Goal: Task Accomplishment & Management: Manage account settings

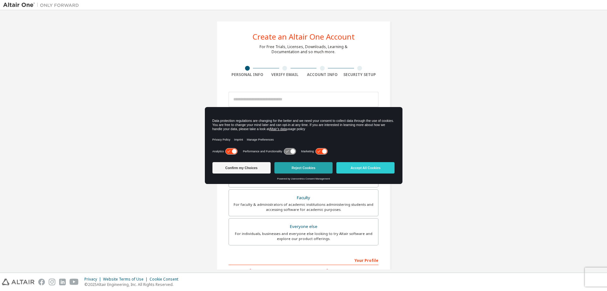
click at [298, 167] on button "Reject Cookies" at bounding box center [303, 167] width 58 height 11
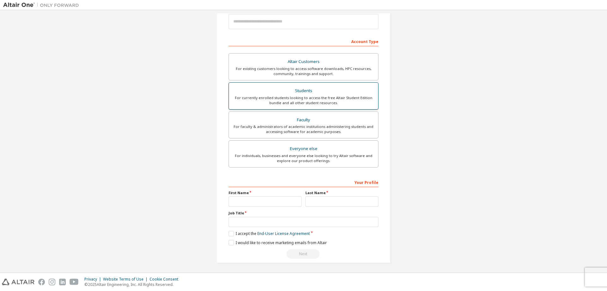
scroll to position [79, 0]
click at [304, 94] on div "For currently enrolled students looking to access the free Altair Student Editi…" at bounding box center [304, 99] width 142 height 10
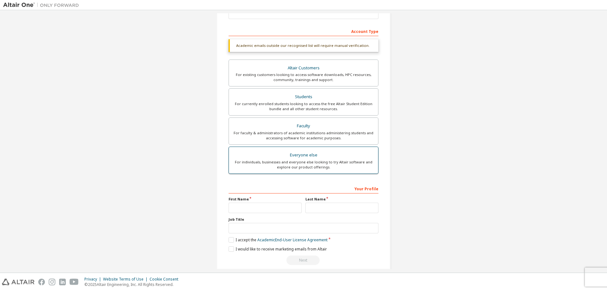
scroll to position [95, 0]
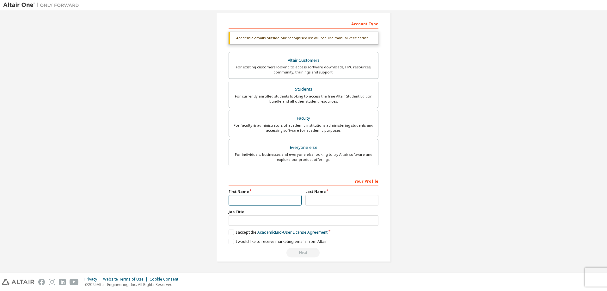
click at [271, 200] on input "text" at bounding box center [265, 200] width 73 height 10
type input "********"
click at [310, 198] on input "text" at bounding box center [341, 200] width 73 height 10
type input "******"
click at [247, 217] on input "text" at bounding box center [304, 220] width 150 height 10
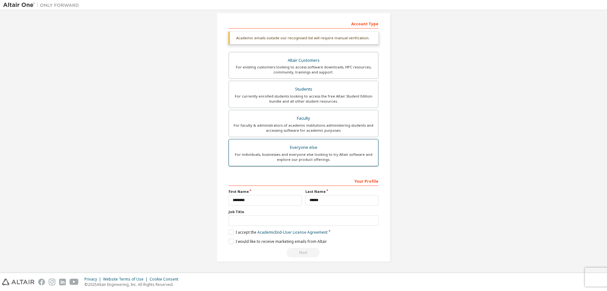
click at [299, 149] on div "Everyone else" at bounding box center [304, 147] width 142 height 9
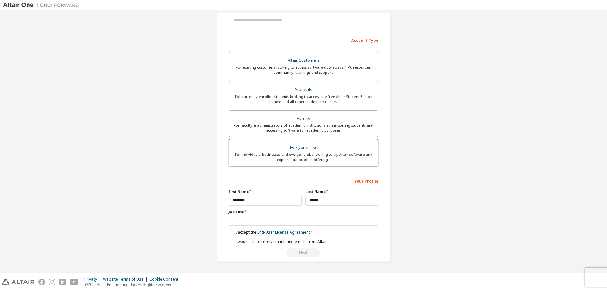
scroll to position [79, 0]
click at [245, 220] on input "text" at bounding box center [304, 220] width 150 height 10
click at [229, 231] on label "I accept the End-User License Agreement" at bounding box center [269, 231] width 81 height 5
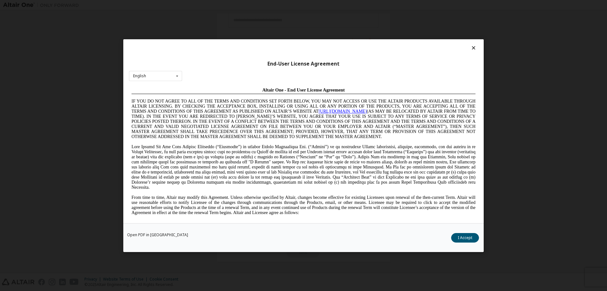
scroll to position [0, 0]
click at [476, 49] on icon at bounding box center [473, 48] width 7 height 6
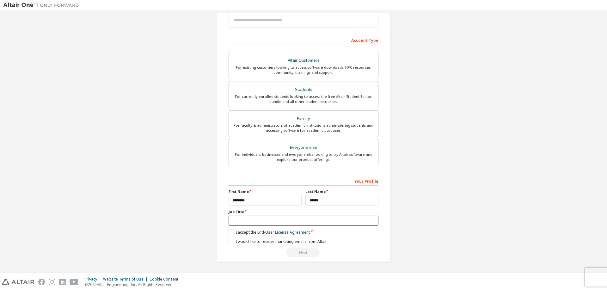
click at [239, 219] on input "text" at bounding box center [304, 220] width 150 height 10
type input "**"
click at [231, 232] on label "I accept the End-User License Agreement" at bounding box center [269, 231] width 81 height 5
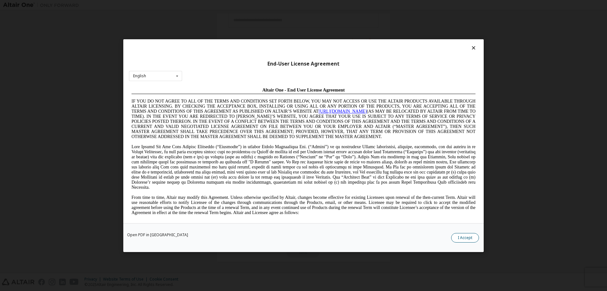
click at [468, 236] on button "I Accept" at bounding box center [465, 236] width 28 height 9
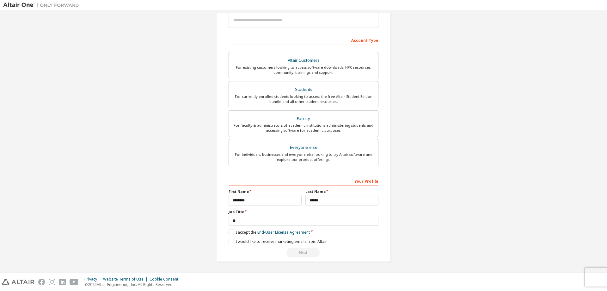
click at [292, 250] on div "Next" at bounding box center [304, 252] width 150 height 9
click at [236, 222] on input "**" at bounding box center [304, 220] width 150 height 10
click at [230, 233] on label "I accept the End-User License Agreement" at bounding box center [269, 231] width 81 height 5
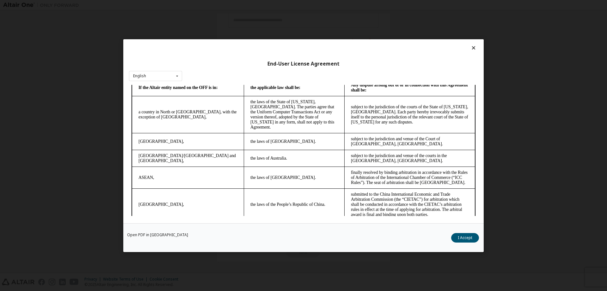
scroll to position [1602, 0]
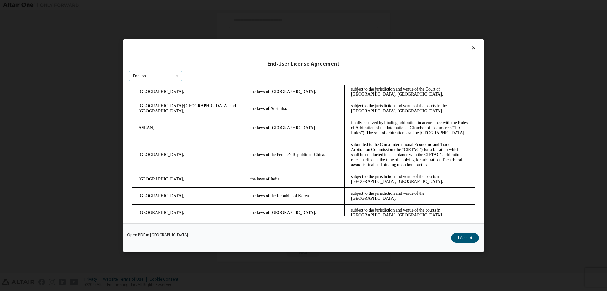
click at [178, 75] on icon at bounding box center [177, 76] width 8 height 10
click at [178, 76] on icon at bounding box center [177, 76] width 8 height 10
click at [465, 236] on button "I Accept" at bounding box center [465, 236] width 28 height 9
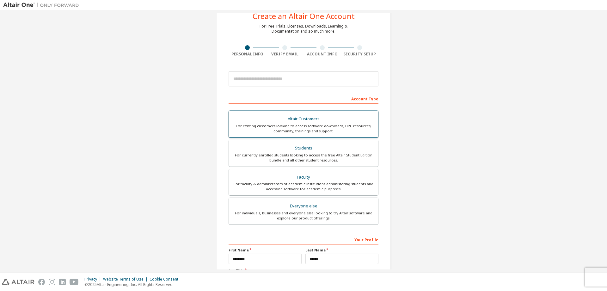
scroll to position [32, 0]
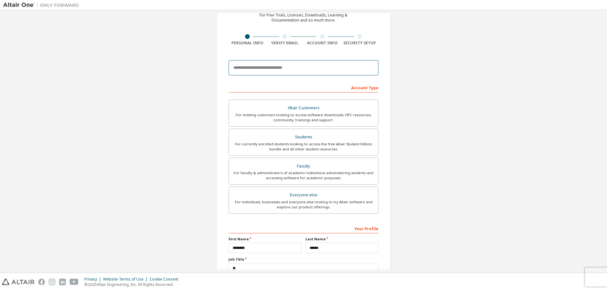
click at [260, 69] on input "email" at bounding box center [304, 67] width 150 height 15
click at [264, 66] on input "email" at bounding box center [304, 67] width 150 height 15
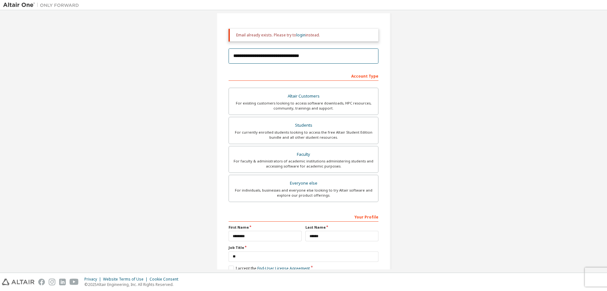
scroll to position [99, 0]
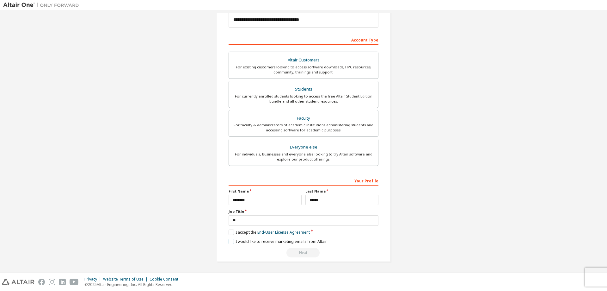
click at [235, 241] on label "I would like to receive marketing emails from Altair" at bounding box center [278, 240] width 98 height 5
click at [231, 232] on label "I accept the End-User License Agreement" at bounding box center [269, 231] width 81 height 5
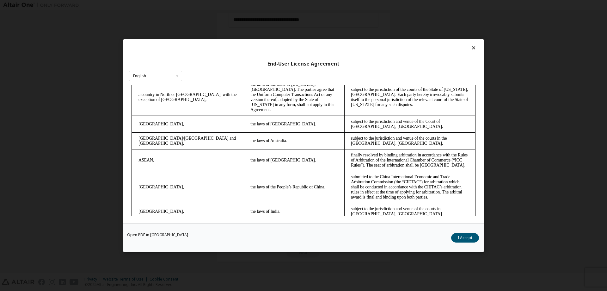
scroll to position [1602, 0]
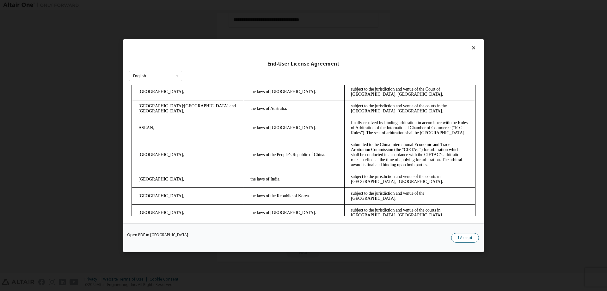
click at [465, 240] on button "I Accept" at bounding box center [465, 236] width 28 height 9
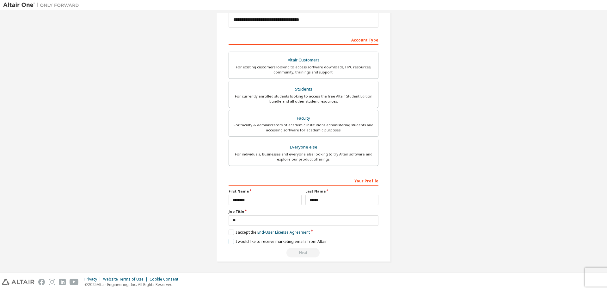
click at [229, 242] on label "I would like to receive marketing emails from Altair" at bounding box center [278, 240] width 98 height 5
click at [231, 231] on label "I accept the End-User License Agreement" at bounding box center [269, 231] width 81 height 5
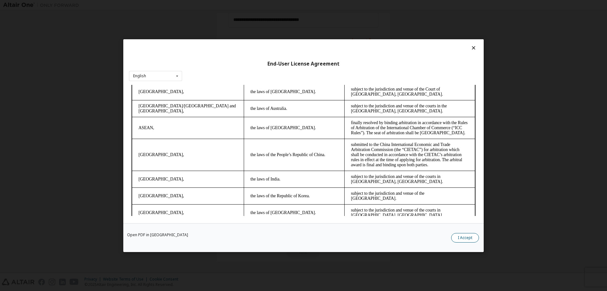
click at [460, 239] on button "I Accept" at bounding box center [465, 236] width 28 height 9
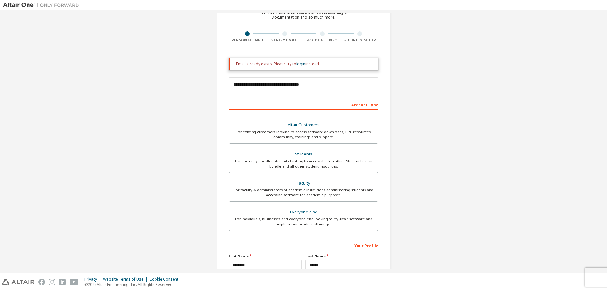
scroll to position [4, 0]
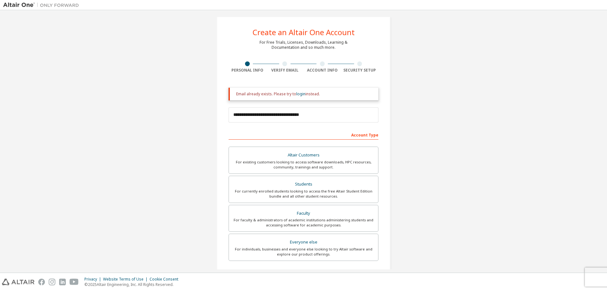
click at [280, 93] on div "Email already exists. Please try to login instead." at bounding box center [304, 93] width 137 height 5
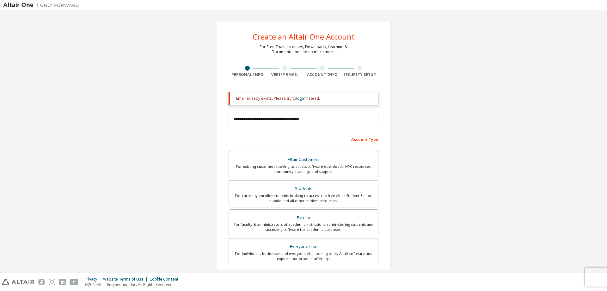
click at [293, 97] on div "Email already exists. Please try to login instead." at bounding box center [304, 98] width 137 height 5
click at [312, 119] on input "**********" at bounding box center [304, 119] width 150 height 15
drag, startPoint x: 312, startPoint y: 119, endPoint x: 231, endPoint y: 127, distance: 81.6
click at [231, 127] on div "**********" at bounding box center [304, 119] width 150 height 22
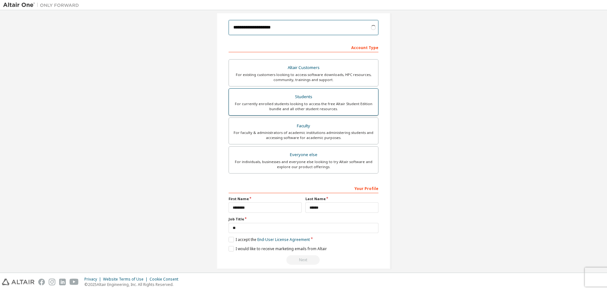
scroll to position [79, 0]
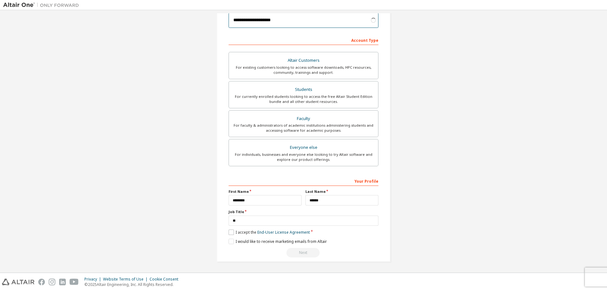
type input "**********"
click at [233, 231] on label "I accept the End-User License Agreement" at bounding box center [269, 231] width 81 height 5
click at [231, 231] on label "I accept the End-User License Agreement" at bounding box center [269, 231] width 81 height 5
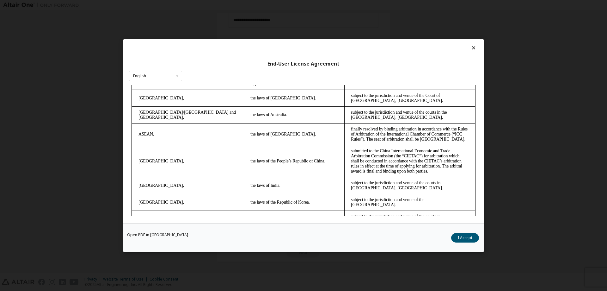
scroll to position [1602, 0]
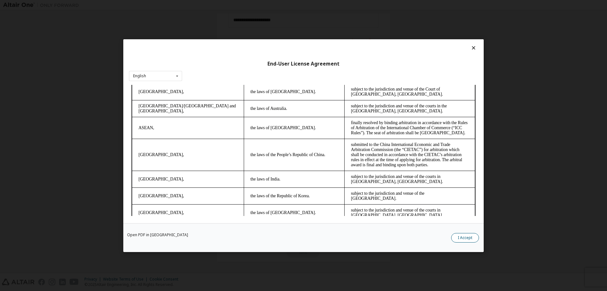
click at [460, 235] on button "I Accept" at bounding box center [465, 236] width 28 height 9
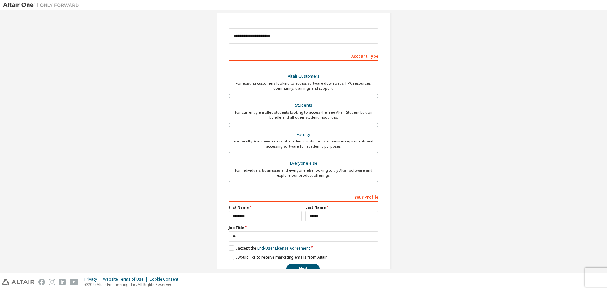
scroll to position [79, 0]
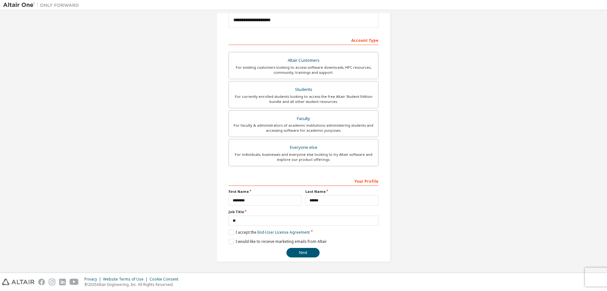
click at [366, 183] on div "Your Profile" at bounding box center [304, 180] width 150 height 10
click at [297, 248] on button "Next" at bounding box center [302, 252] width 33 height 9
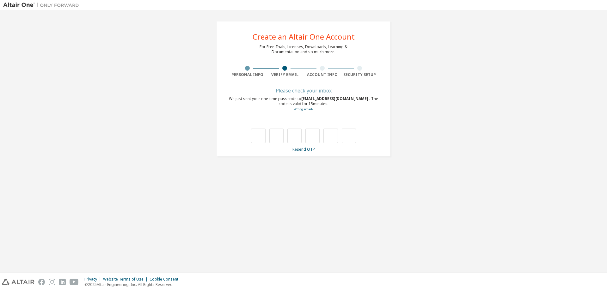
scroll to position [0, 0]
type input "*"
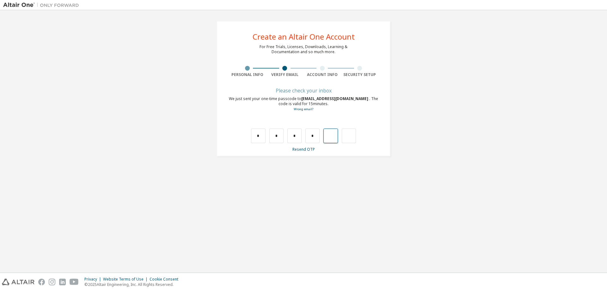
type input "*"
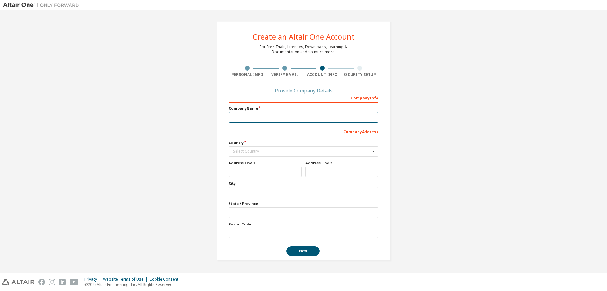
click at [254, 117] on input "text" at bounding box center [304, 117] width 150 height 10
click at [253, 117] on input "text" at bounding box center [304, 117] width 150 height 10
type input "****"
click at [259, 147] on input "text" at bounding box center [303, 151] width 149 height 10
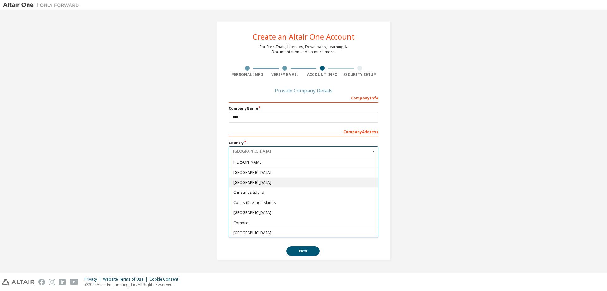
scroll to position [411, 0]
click at [237, 180] on div "Chile" at bounding box center [303, 183] width 149 height 10
type input "***"
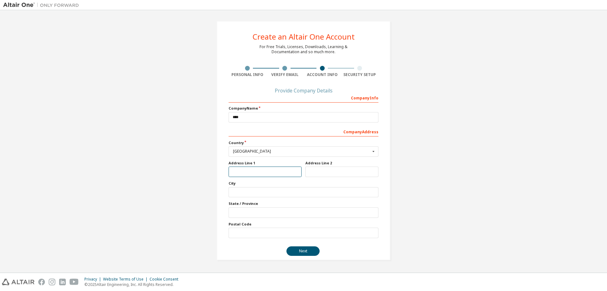
click at [243, 172] on input "text" at bounding box center [265, 171] width 73 height 10
type input "**********"
type input "***"
type input "**********"
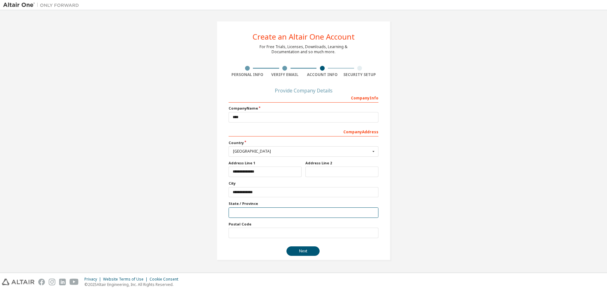
type input "********"
type input "***"
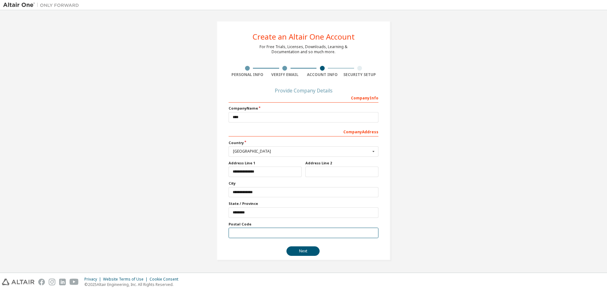
click at [254, 235] on input "text" at bounding box center [304, 232] width 150 height 10
click at [294, 246] on button "Next" at bounding box center [302, 250] width 33 height 9
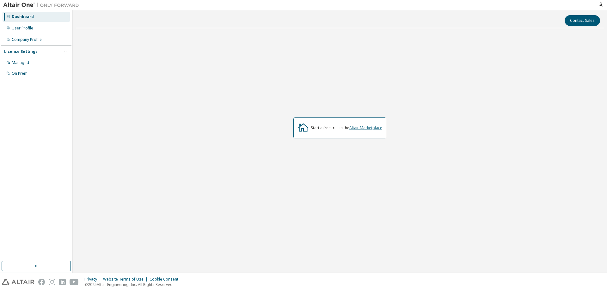
click at [350, 126] on link "Altair Marketplace" at bounding box center [365, 127] width 33 height 5
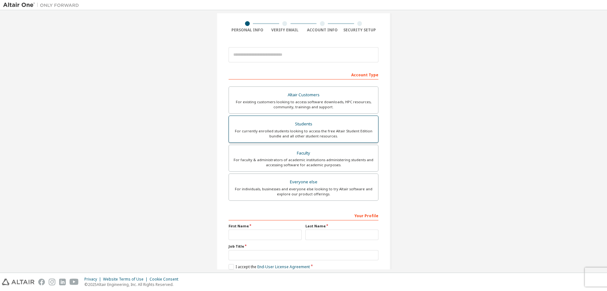
scroll to position [79, 0]
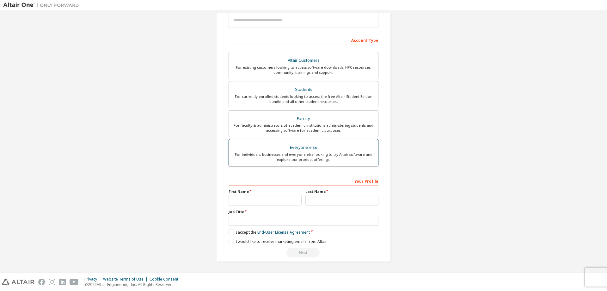
click at [305, 150] on div "Everyone else" at bounding box center [304, 147] width 142 height 9
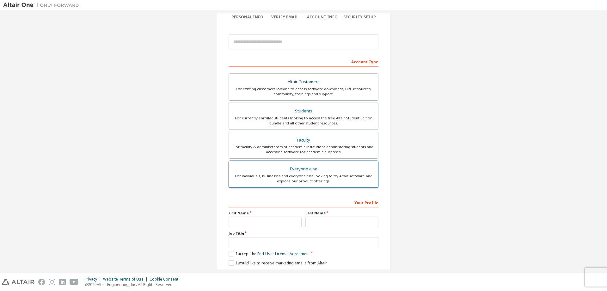
scroll to position [47, 0]
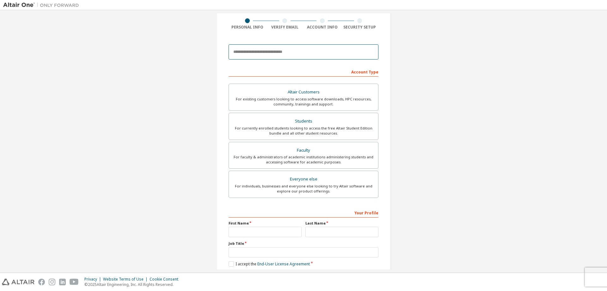
click at [277, 54] on input "email" at bounding box center [304, 51] width 150 height 15
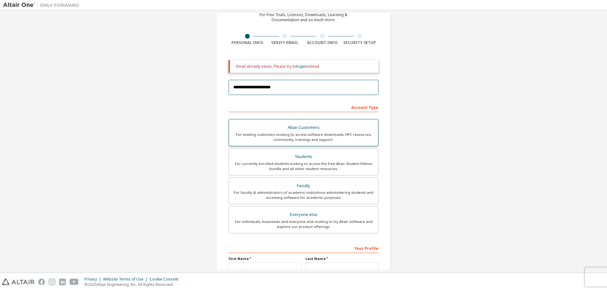
scroll to position [4, 0]
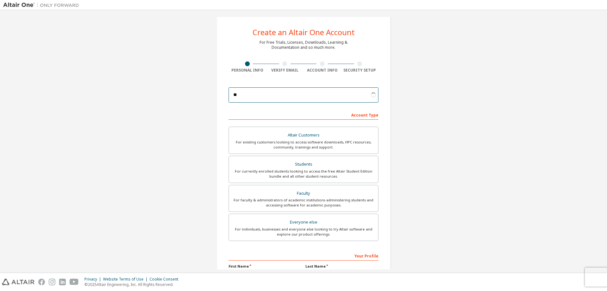
type input "*"
type input "**********"
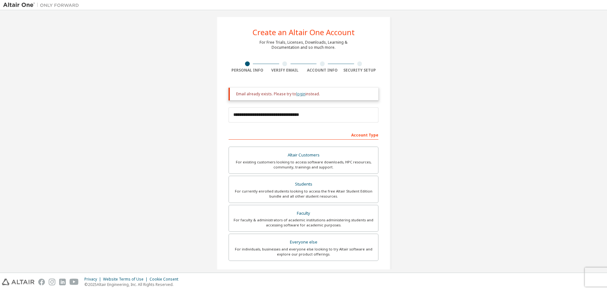
click at [296, 93] on link "login" at bounding box center [300, 93] width 9 height 5
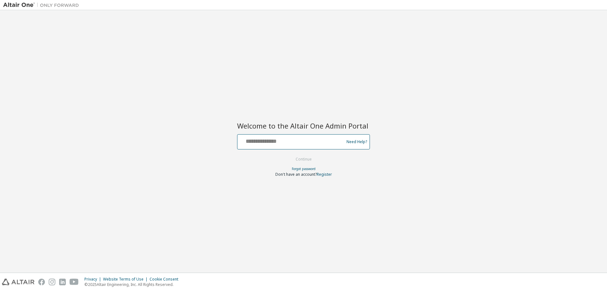
click at [277, 143] on input "text" at bounding box center [291, 140] width 103 height 9
type input "**********"
click at [308, 160] on button "Continue" at bounding box center [303, 158] width 29 height 9
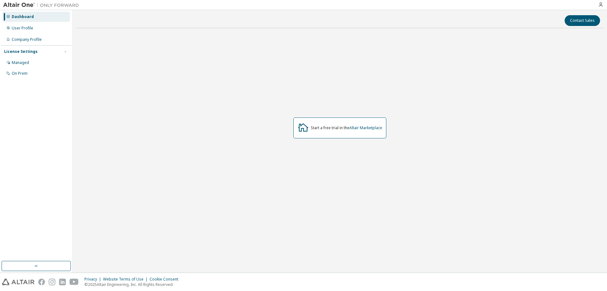
click at [337, 130] on div "Start a free trial in the Altair Marketplace" at bounding box center [339, 127] width 93 height 21
click at [46, 31] on div "User Profile" at bounding box center [36, 28] width 67 height 10
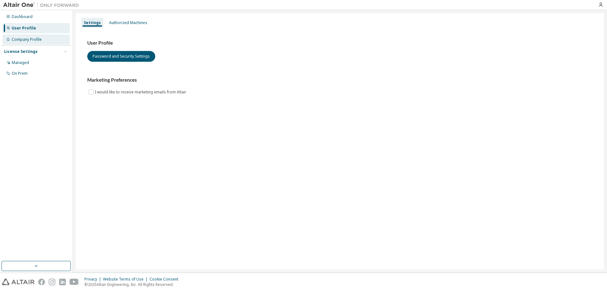
click at [43, 38] on div "Company Profile" at bounding box center [36, 39] width 67 height 10
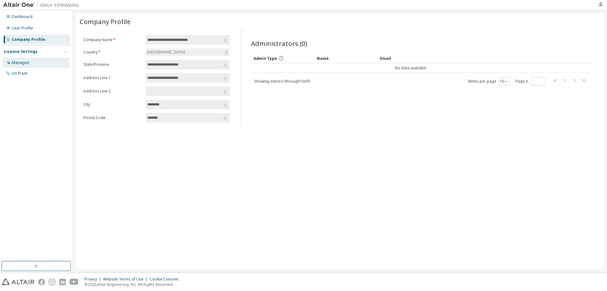
click at [43, 62] on div "Managed" at bounding box center [36, 63] width 67 height 10
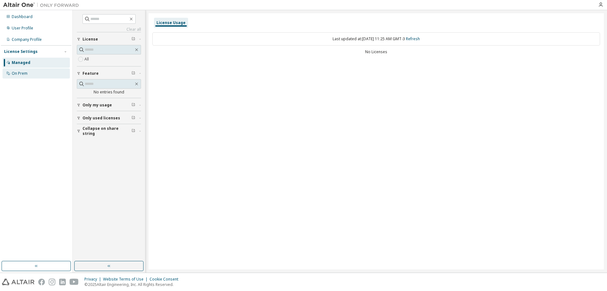
click at [40, 76] on div "On Prem" at bounding box center [36, 73] width 67 height 10
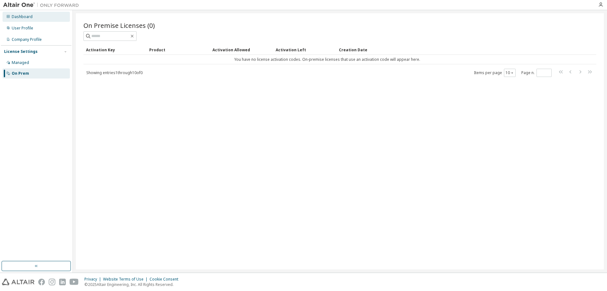
click at [33, 13] on div "Dashboard" at bounding box center [36, 17] width 67 height 10
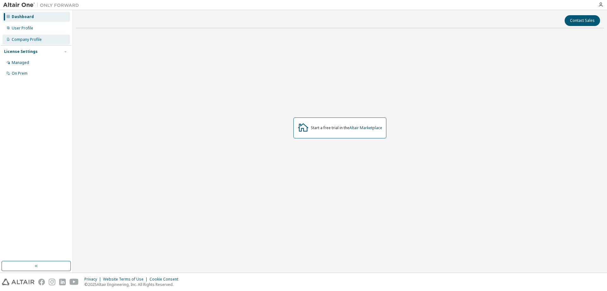
click at [28, 41] on div "Company Profile" at bounding box center [27, 39] width 30 height 5
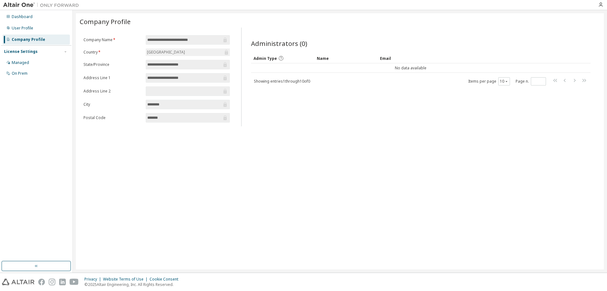
click at [26, 53] on div "License Settings" at bounding box center [21, 51] width 34 height 5
click at [61, 54] on div "License Settings" at bounding box center [36, 52] width 64 height 6
click at [39, 62] on div "Managed" at bounding box center [36, 63] width 67 height 10
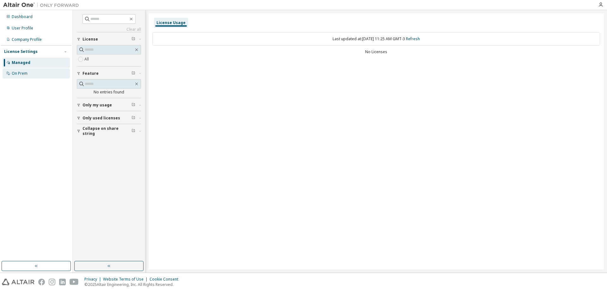
click at [31, 72] on div "On Prem" at bounding box center [36, 73] width 67 height 10
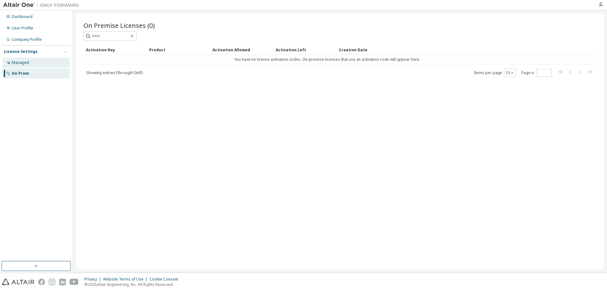
click at [29, 64] on div "Managed" at bounding box center [36, 63] width 67 height 10
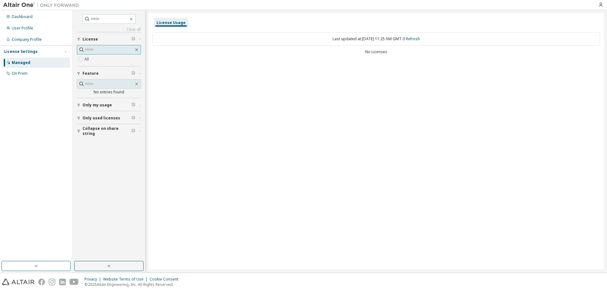
click at [137, 50] on icon "button" at bounding box center [136, 49] width 5 height 5
click at [132, 59] on div "All" at bounding box center [109, 59] width 64 height 8
click at [95, 106] on span "Only my usage" at bounding box center [97, 104] width 29 height 5
click at [95, 137] on span "Only used licenses" at bounding box center [102, 136] width 38 height 5
click at [97, 166] on span "Collapse on share string" at bounding box center [107, 168] width 49 height 10
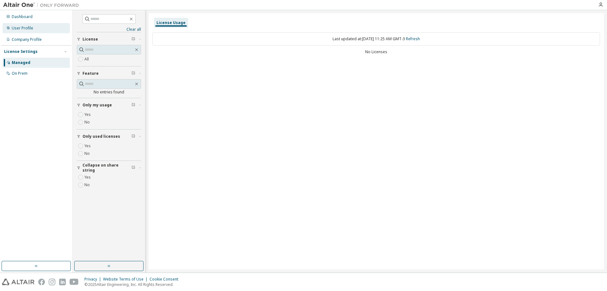
click at [36, 28] on div "User Profile" at bounding box center [36, 28] width 67 height 10
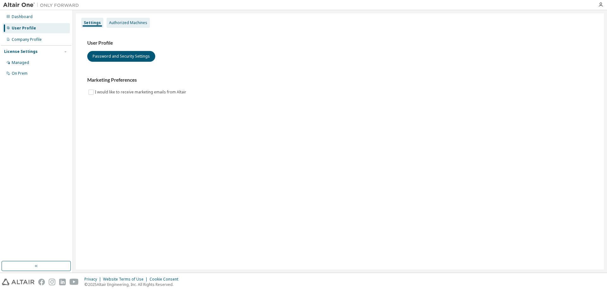
click at [131, 23] on div "Authorized Machines" at bounding box center [128, 22] width 38 height 5
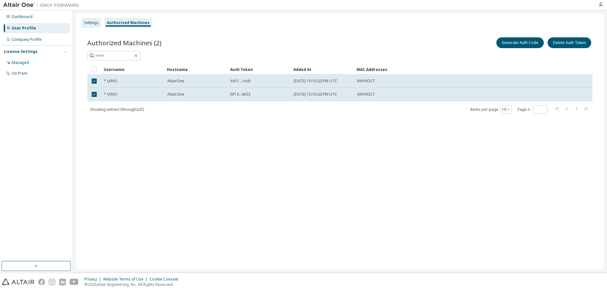
click at [92, 20] on div "Settings" at bounding box center [91, 22] width 15 height 5
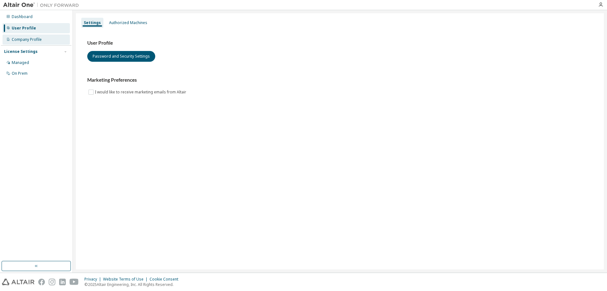
click at [40, 40] on div "Company Profile" at bounding box center [27, 39] width 30 height 5
